Goal: Information Seeking & Learning: Learn about a topic

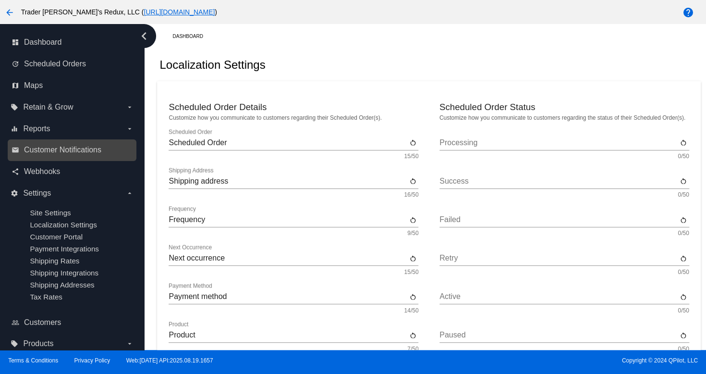
click at [75, 139] on nav "dashboard Dashboard update Scheduled Orders map Maps local_offer Retain & Grow …" at bounding box center [72, 193] width 144 height 338
click at [75, 152] on span "Customer Notifications" at bounding box center [62, 150] width 77 height 9
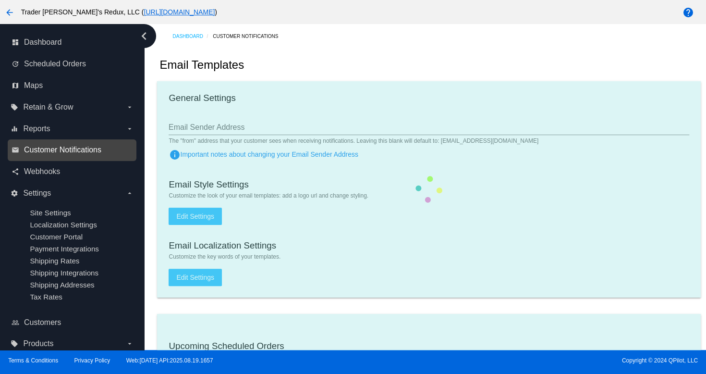
checkbox input "true"
type input "1"
checkbox input "true"
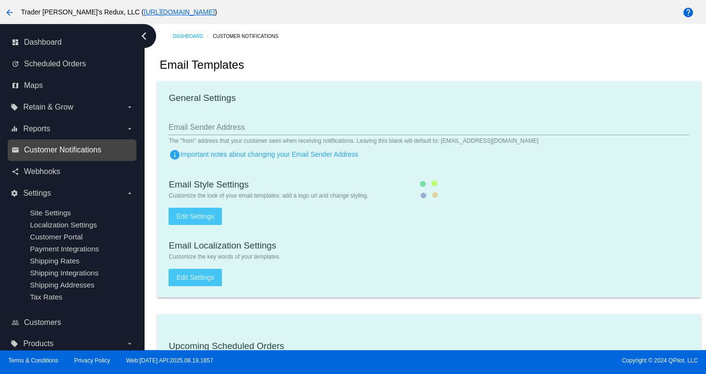
checkbox input "true"
type input "[EMAIL_ADDRESS][DOMAIN_NAME]"
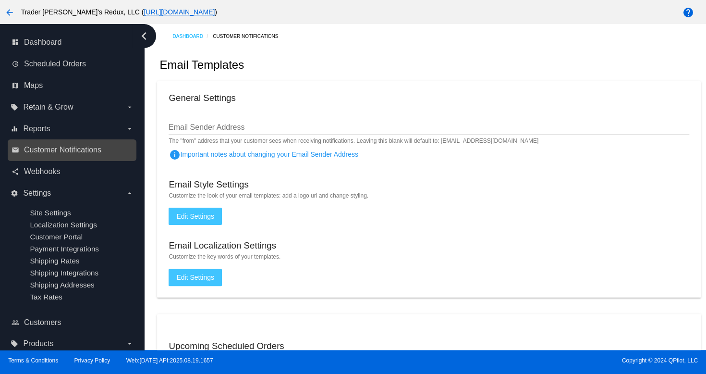
click at [42, 145] on link "email Customer Notifications" at bounding box center [73, 149] width 122 height 15
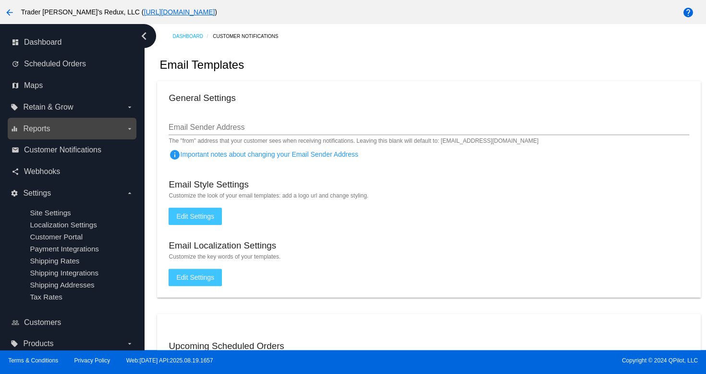
click at [36, 128] on span "Reports" at bounding box center [36, 128] width 27 height 9
click at [0, 0] on input "equalizer Reports arrow_drop_down" at bounding box center [0, 0] width 0 height 0
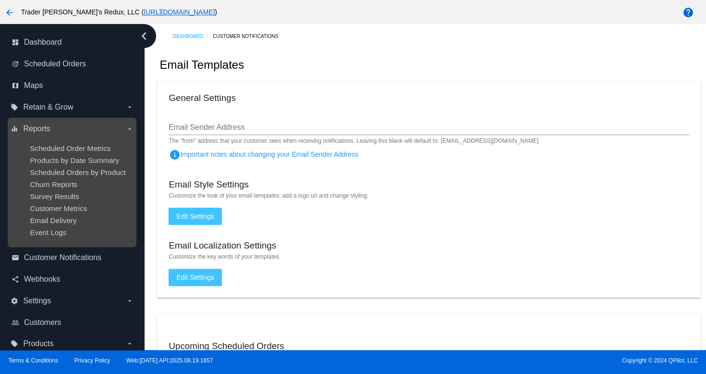
click at [43, 153] on ul "Scheduled Order Metrics Products by Date Summary Scheduled Orders by Product Ch…" at bounding box center [72, 190] width 123 height 108
click at [55, 148] on span "Scheduled Order Metrics" at bounding box center [70, 148] width 81 height 8
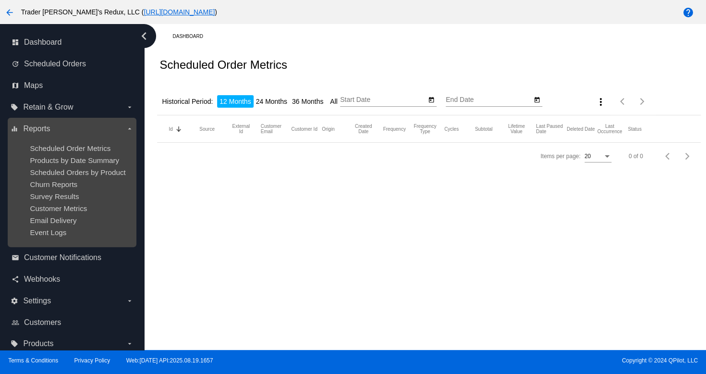
click at [69, 166] on ul "Scheduled Order Metrics Products by Date Summary Scheduled Orders by Product Ch…" at bounding box center [72, 190] width 123 height 108
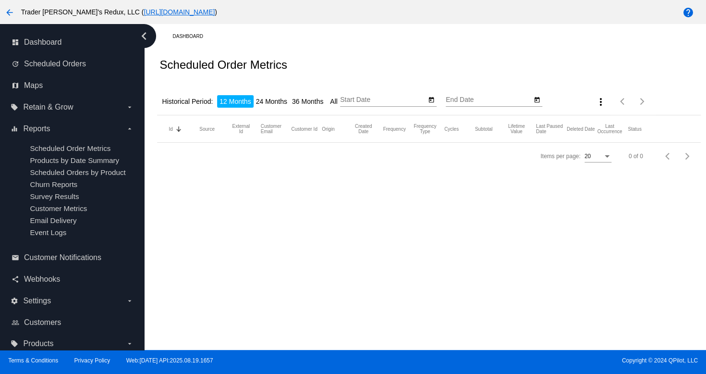
type input "[DATE]"
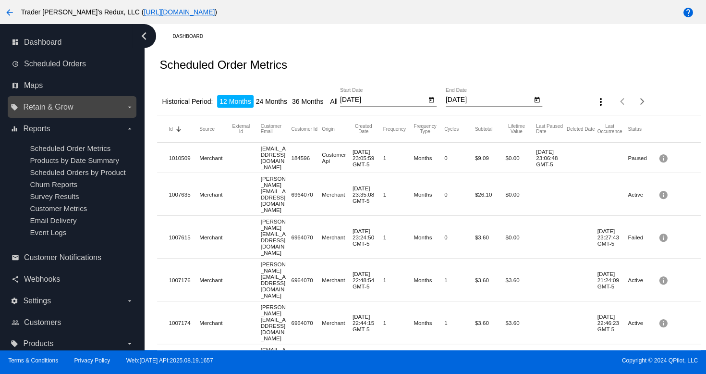
click at [44, 114] on label "local_offer Retain & Grow arrow_drop_down" at bounding box center [72, 106] width 123 height 15
click at [0, 0] on input "local_offer Retain & Grow arrow_drop_down" at bounding box center [0, 0] width 0 height 0
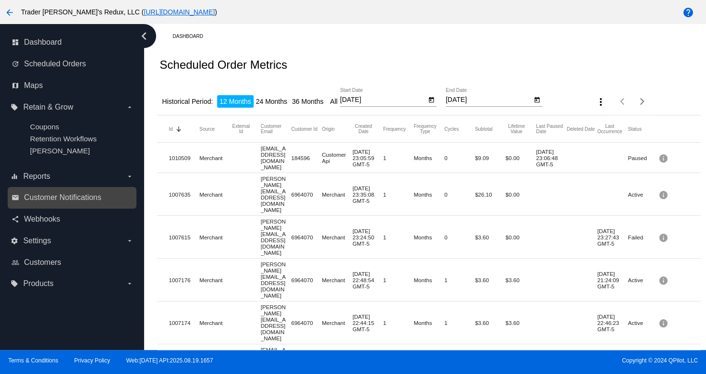
click at [69, 204] on link "email Customer Notifications" at bounding box center [73, 197] width 122 height 15
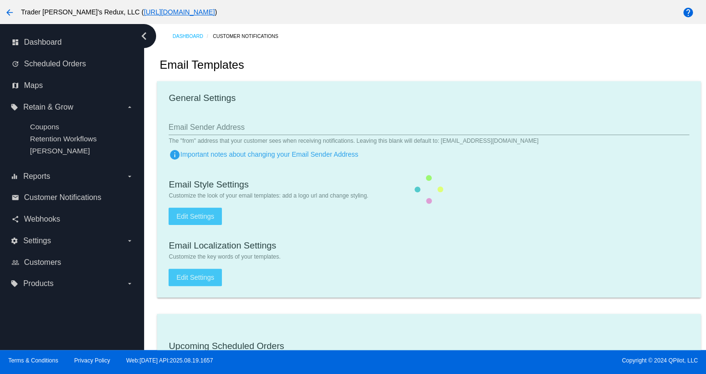
checkbox input "true"
type input "1"
checkbox input "true"
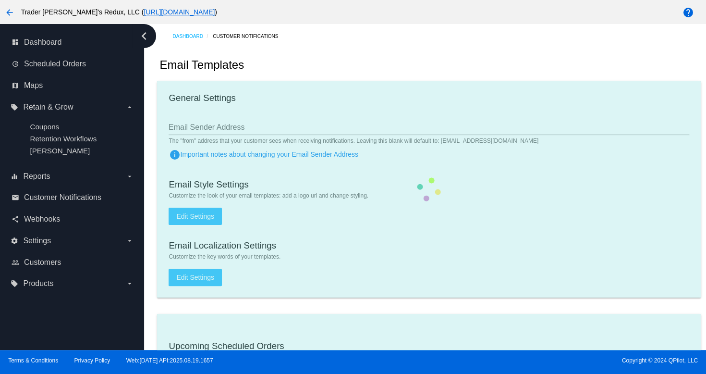
checkbox input "true"
type input "[EMAIL_ADDRESS][DOMAIN_NAME]"
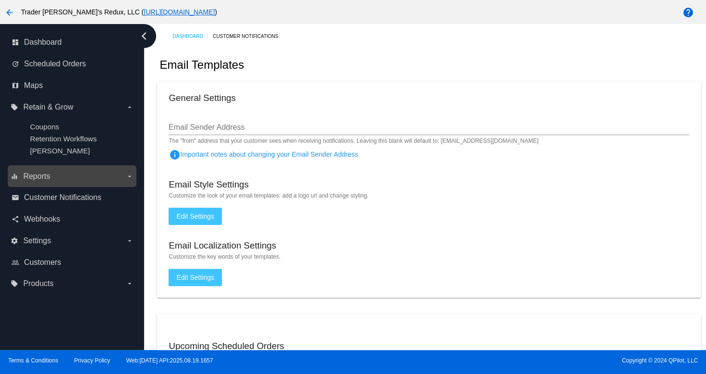
click at [62, 180] on label "equalizer Reports arrow_drop_down" at bounding box center [72, 176] width 123 height 15
click at [0, 0] on input "equalizer Reports arrow_drop_down" at bounding box center [0, 0] width 0 height 0
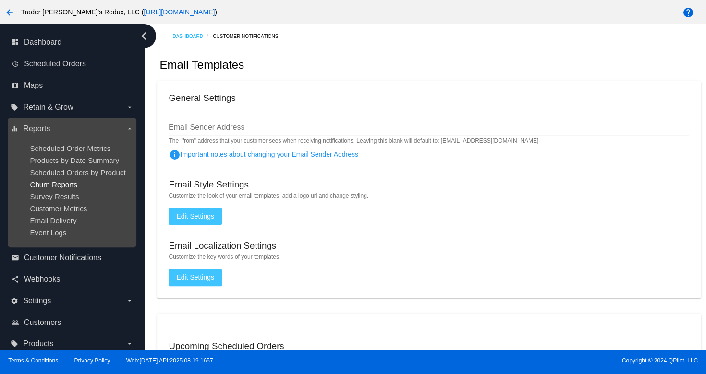
click at [63, 187] on span "Churn Reports" at bounding box center [54, 184] width 48 height 8
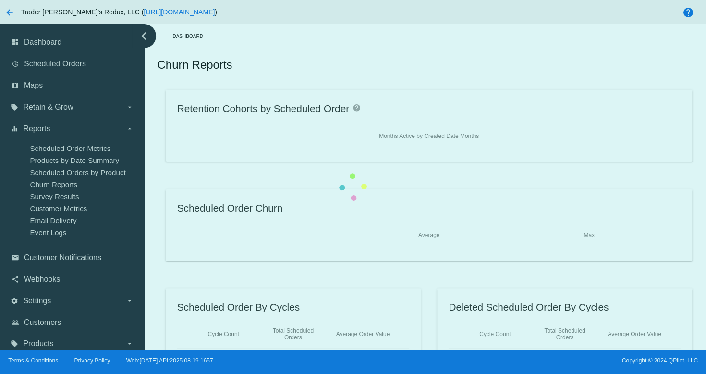
click at [157, 174] on div "Retention Cohorts by Scheduled Order help Months Active by Created Date Months …" at bounding box center [428, 225] width 543 height 270
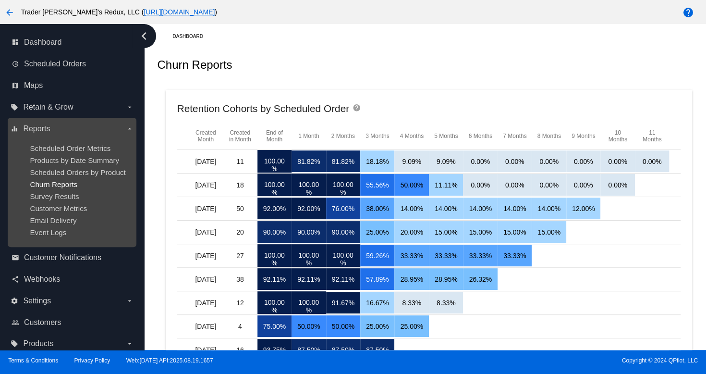
click at [53, 185] on span "Churn Reports" at bounding box center [54, 184] width 48 height 8
click at [79, 159] on span "Products by Date Summary" at bounding box center [74, 160] width 89 height 8
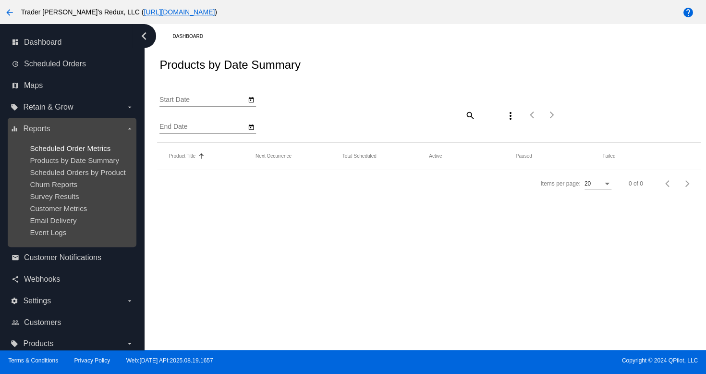
click at [73, 147] on span "Scheduled Order Metrics" at bounding box center [70, 148] width 81 height 8
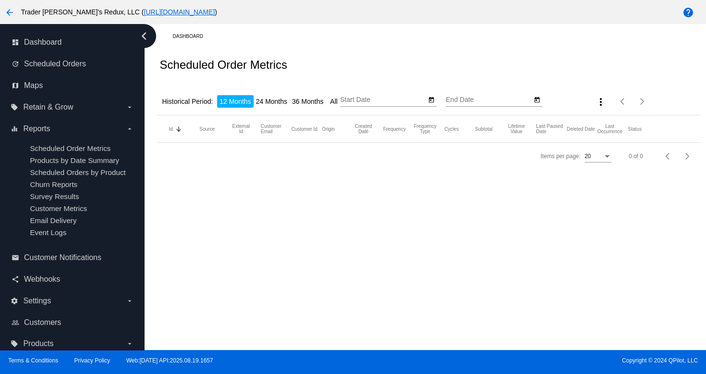
type input "[DATE]"
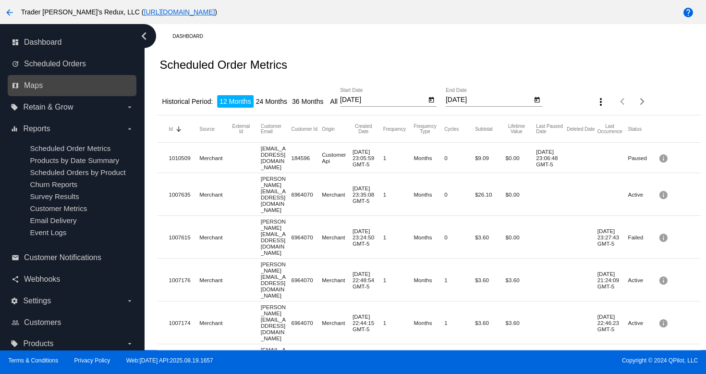
click at [51, 90] on link "map Maps" at bounding box center [73, 85] width 122 height 15
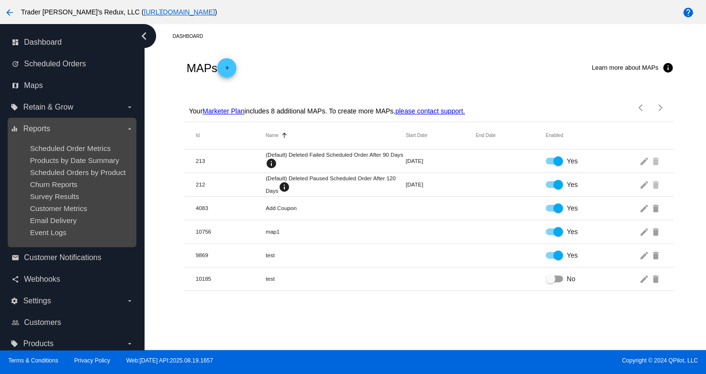
click at [79, 153] on ul "Scheduled Order Metrics Products by Date Summary Scheduled Orders by Product Ch…" at bounding box center [72, 190] width 123 height 108
click at [90, 195] on div "Survey Results" at bounding box center [79, 196] width 99 height 8
click at [79, 204] on ul "Scheduled Order Metrics Products by Date Summary Scheduled Orders by Product Ch…" at bounding box center [72, 190] width 123 height 108
click at [79, 194] on div "Survey Results" at bounding box center [79, 196] width 99 height 8
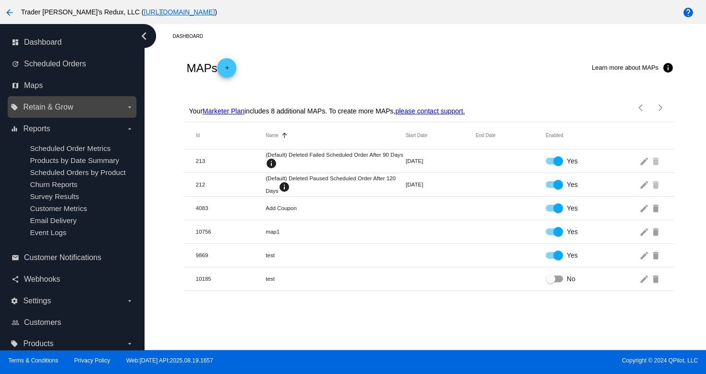
click at [37, 105] on span "Retain & Grow" at bounding box center [48, 107] width 50 height 9
click at [0, 0] on input "local_offer Retain & Grow arrow_drop_down" at bounding box center [0, 0] width 0 height 0
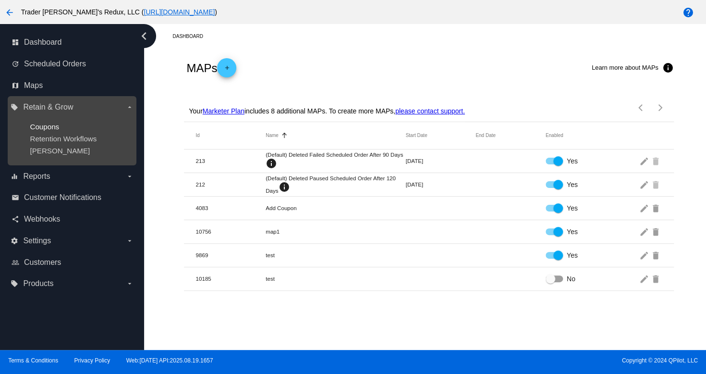
click at [54, 125] on span "Coupons" at bounding box center [44, 127] width 29 height 8
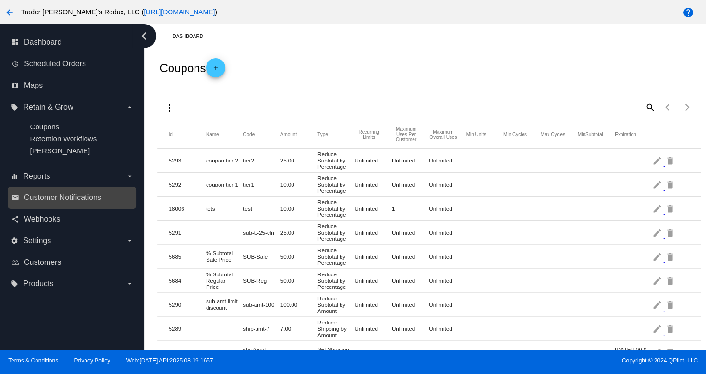
click at [31, 191] on link "email Customer Notifications" at bounding box center [73, 197] width 122 height 15
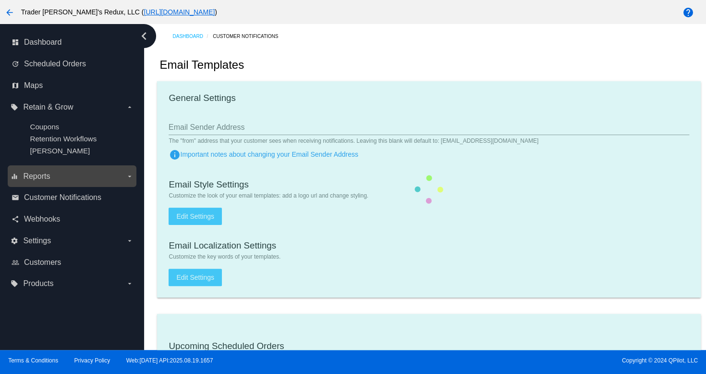
click at [35, 173] on span "Reports" at bounding box center [36, 176] width 27 height 9
click at [0, 0] on input "equalizer Reports arrow_drop_down" at bounding box center [0, 0] width 0 height 0
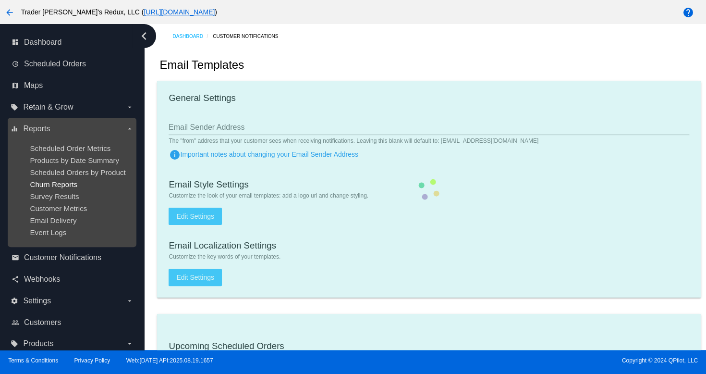
checkbox input "true"
type input "1"
checkbox input "true"
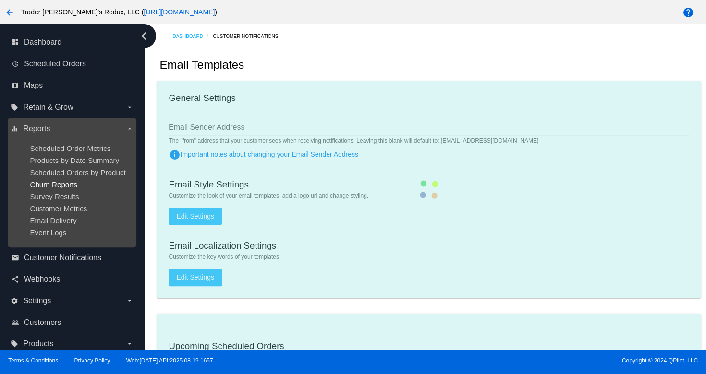
checkbox input "true"
type input "[EMAIL_ADDRESS][DOMAIN_NAME]"
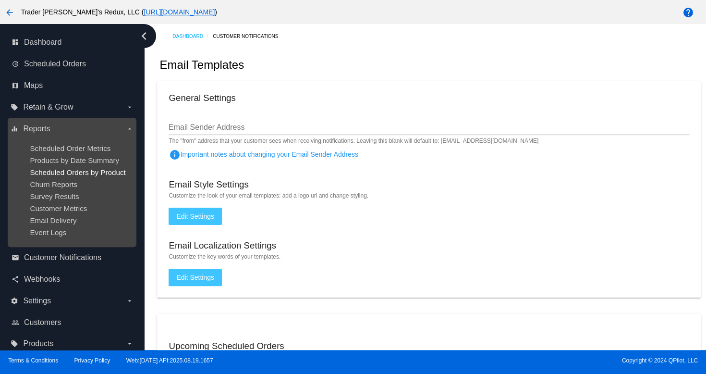
click at [86, 170] on span "Scheduled Orders by Product" at bounding box center [78, 172] width 96 height 8
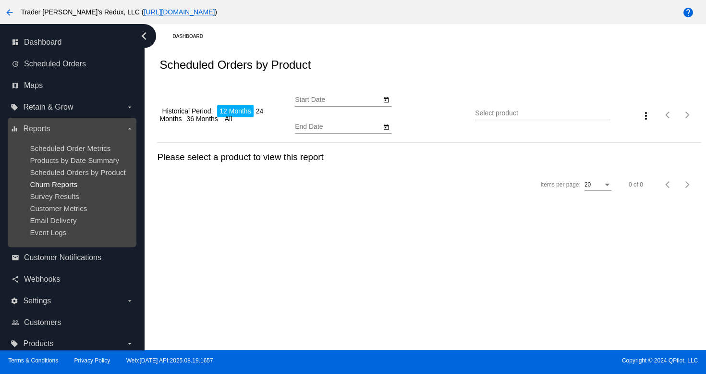
click at [58, 181] on span "Churn Reports" at bounding box center [54, 184] width 48 height 8
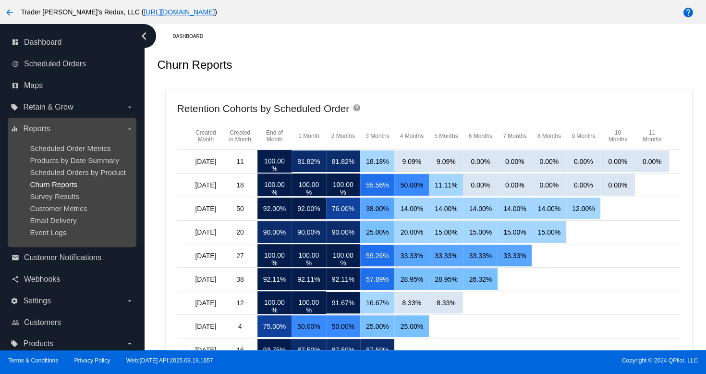
click at [45, 184] on span "Churn Reports" at bounding box center [54, 184] width 48 height 8
click at [58, 150] on span "Scheduled Order Metrics" at bounding box center [70, 148] width 81 height 8
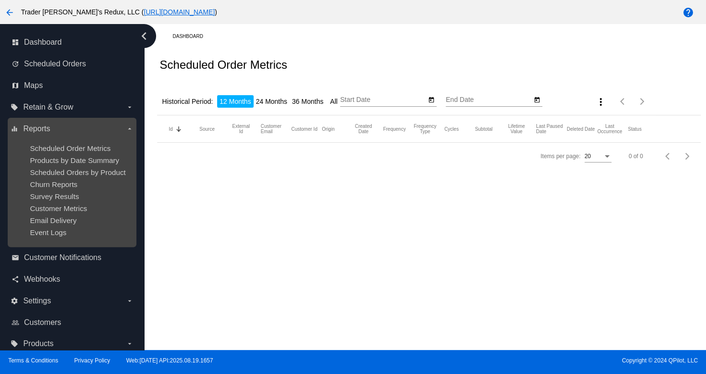
type input "[DATE]"
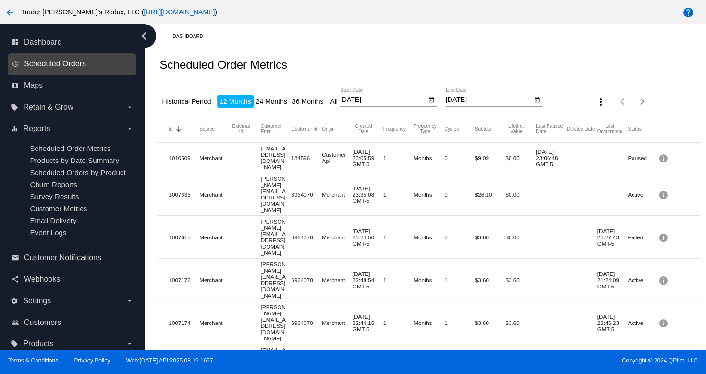
click at [69, 62] on span "Scheduled Orders" at bounding box center [55, 64] width 62 height 9
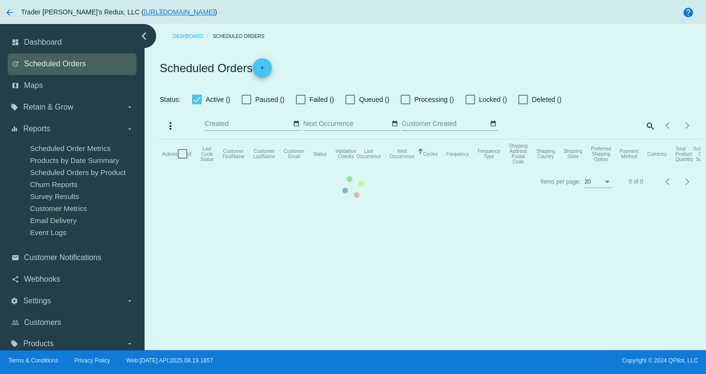
checkbox input "true"
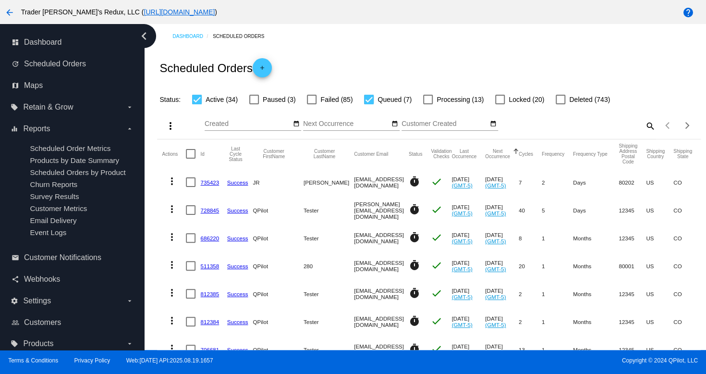
click at [542, 304] on mat-cell "1" at bounding box center [557, 294] width 31 height 28
click at [355, 41] on div "Dashboard Scheduled Orders" at bounding box center [436, 36] width 528 height 15
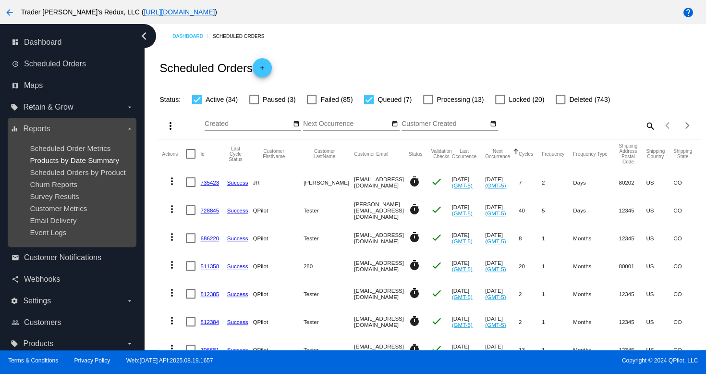
click at [79, 157] on span "Products by Date Summary" at bounding box center [74, 160] width 89 height 8
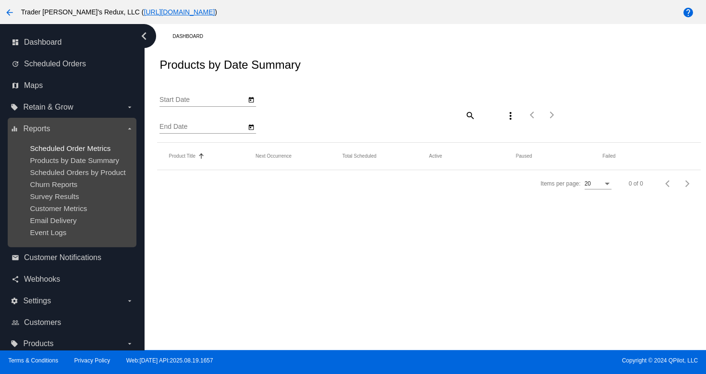
click at [76, 148] on span "Scheduled Order Metrics" at bounding box center [70, 148] width 81 height 8
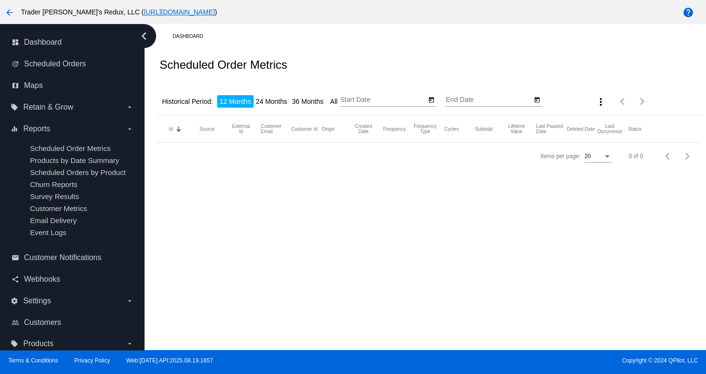
type input "[DATE]"
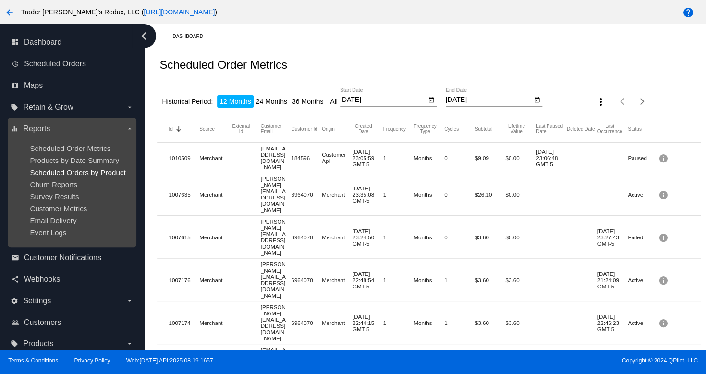
click at [87, 172] on span "Scheduled Orders by Product" at bounding box center [78, 172] width 96 height 8
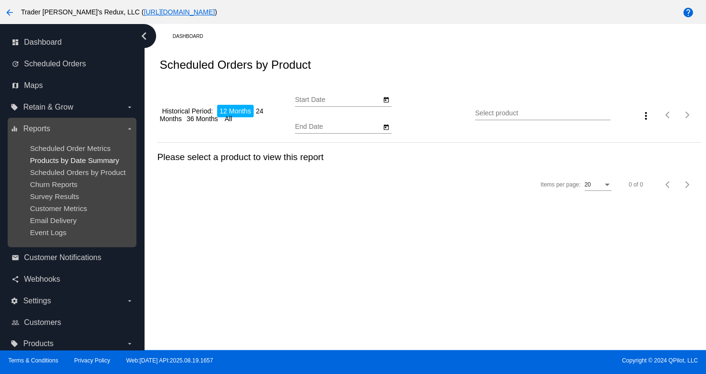
click at [85, 158] on span "Products by Date Summary" at bounding box center [74, 160] width 89 height 8
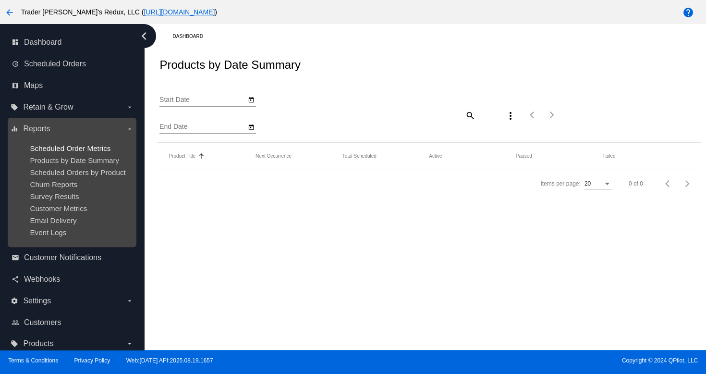
click at [84, 149] on span "Scheduled Order Metrics" at bounding box center [70, 148] width 81 height 8
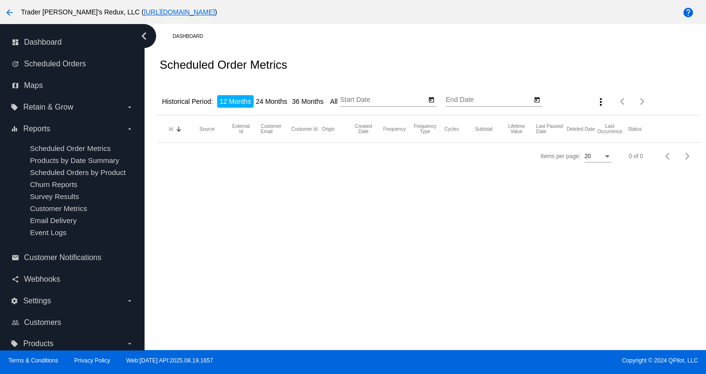
type input "[DATE]"
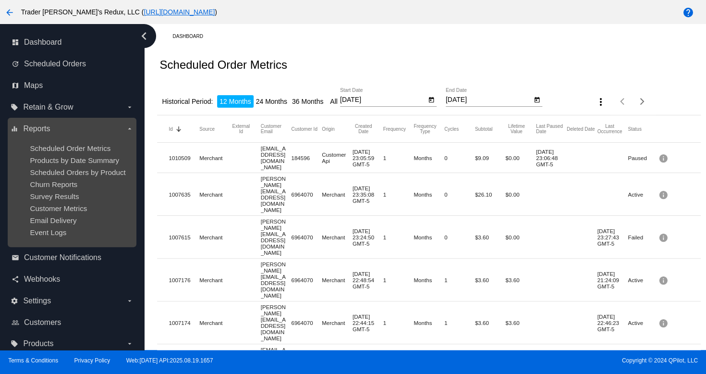
click at [86, 152] on ul "Scheduled Order Metrics Products by Date Summary Scheduled Orders by Product Ch…" at bounding box center [72, 190] width 123 height 108
click at [93, 167] on ul "Scheduled Order Metrics Products by Date Summary Scheduled Orders by Product Ch…" at bounding box center [72, 190] width 123 height 108
